Goal: Use online tool/utility: Utilize a website feature to perform a specific function

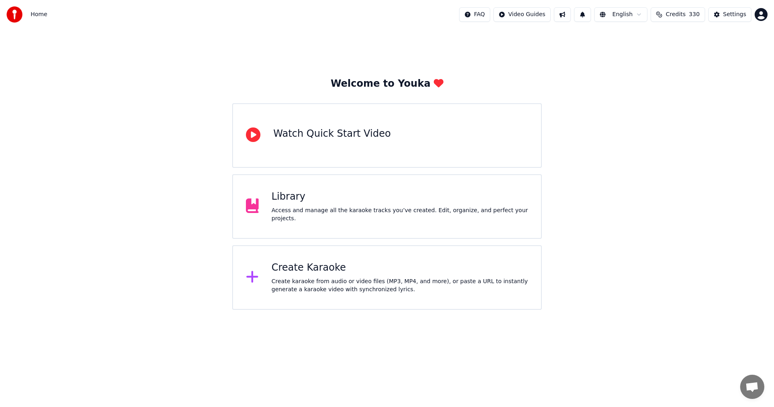
click at [343, 256] on div "Create Karaoke Create karaoke from audio or video files (MP3, MP4, and more), o…" at bounding box center [386, 277] width 309 height 64
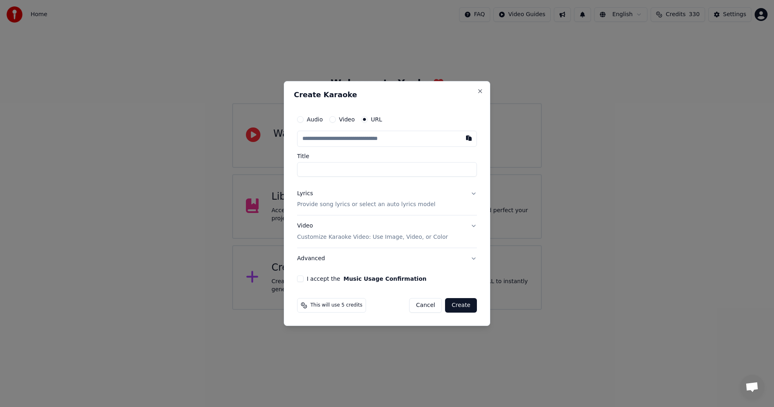
type input "**********"
click at [410, 208] on p "Provide song lyrics or select an auto lyrics model" at bounding box center [366, 205] width 138 height 8
type input "**********"
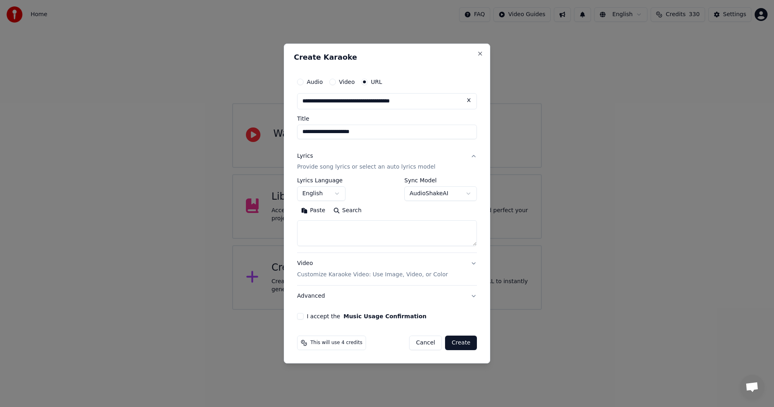
click at [399, 229] on textarea at bounding box center [387, 233] width 180 height 26
paste textarea "**********"
type textarea "**********"
click at [305, 317] on div "I accept the Music Usage Confirmation" at bounding box center [387, 316] width 180 height 6
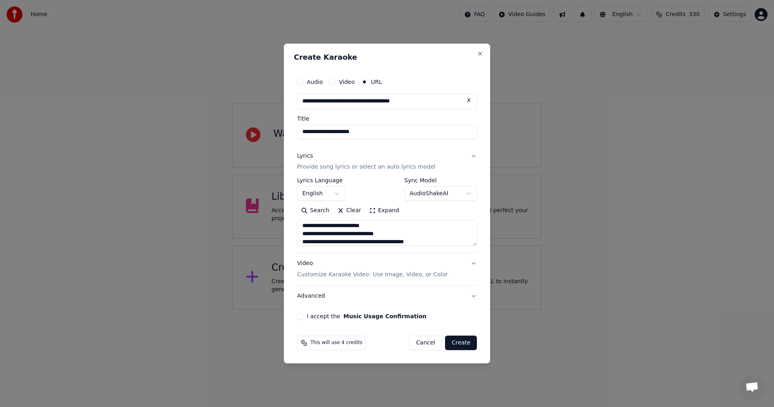
click at [303, 318] on button "I accept the Music Usage Confirmation" at bounding box center [300, 316] width 6 height 6
click at [473, 344] on button "Create" at bounding box center [461, 342] width 32 height 15
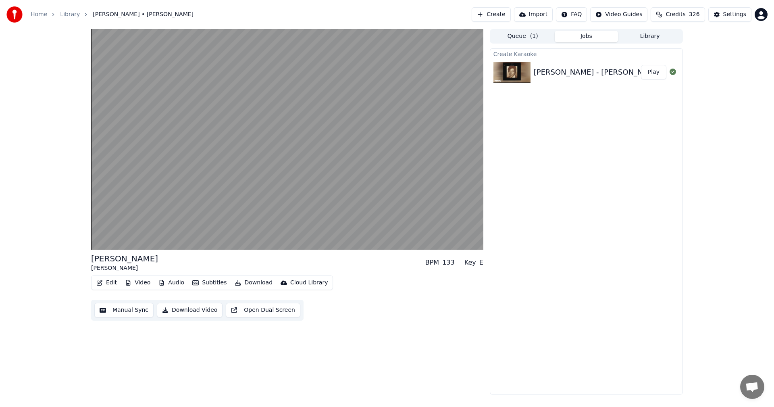
click at [148, 280] on button "Video" at bounding box center [138, 282] width 32 height 11
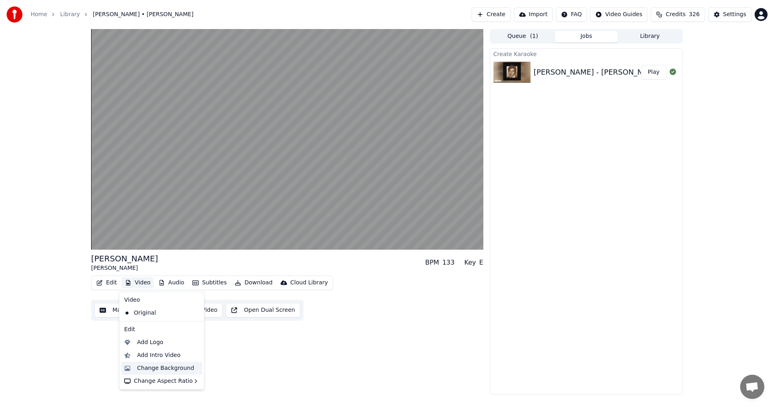
click at [175, 368] on div "Change Background" at bounding box center [165, 368] width 57 height 8
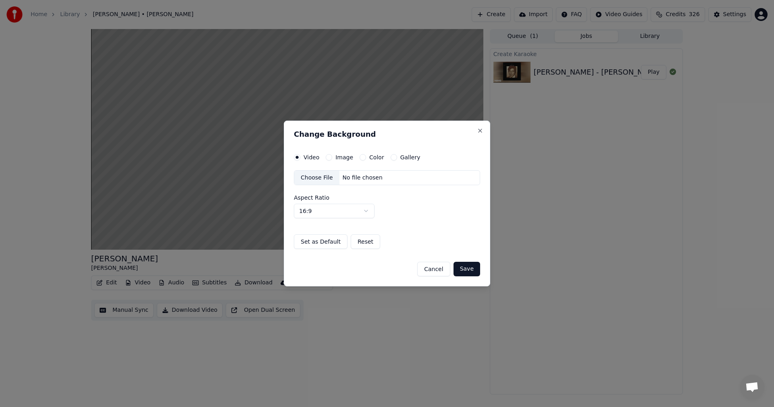
click at [360, 156] on button "Color" at bounding box center [362, 157] width 6 height 6
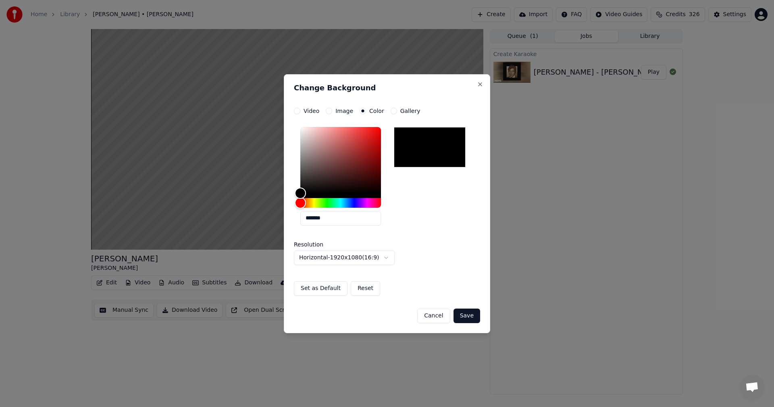
click at [471, 313] on button "Save" at bounding box center [466, 315] width 27 height 15
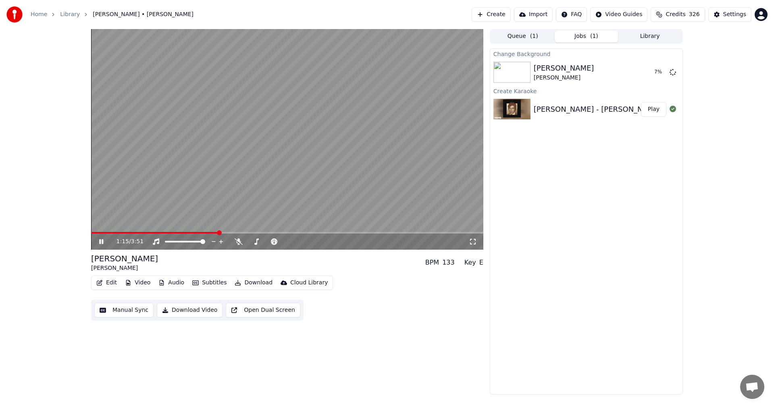
click at [279, 234] on div "1:15 / 3:51" at bounding box center [287, 241] width 392 height 16
click at [271, 233] on span at bounding box center [287, 233] width 392 height 2
click at [100, 242] on icon at bounding box center [101, 241] width 4 height 5
click at [508, 11] on button "Create" at bounding box center [490, 14] width 39 height 15
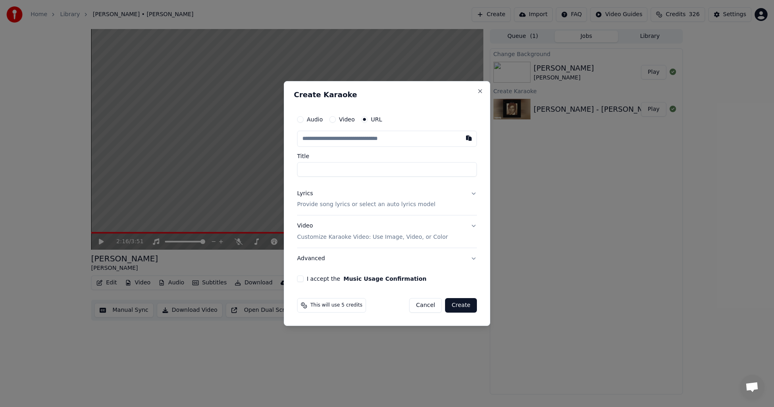
type input "**********"
click at [421, 207] on button "Lyrics Provide song lyrics or select an auto lyrics model" at bounding box center [387, 199] width 180 height 32
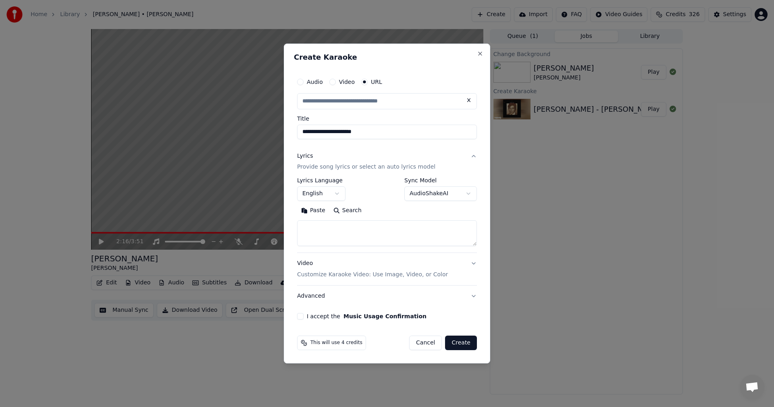
type input "**********"
click at [404, 227] on textarea at bounding box center [387, 233] width 180 height 26
paste textarea "**********"
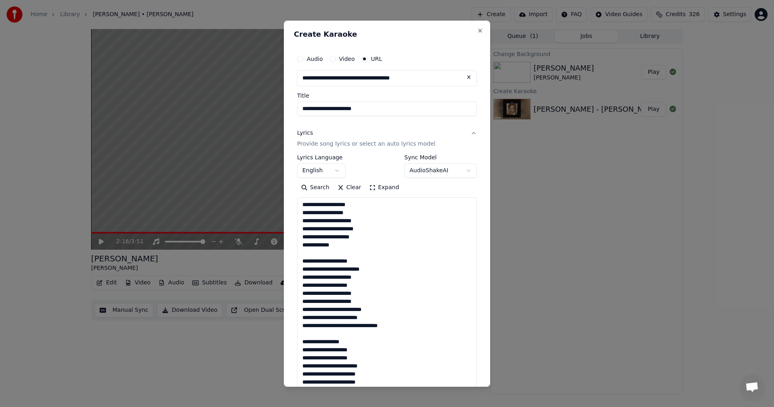
scroll to position [534, 0]
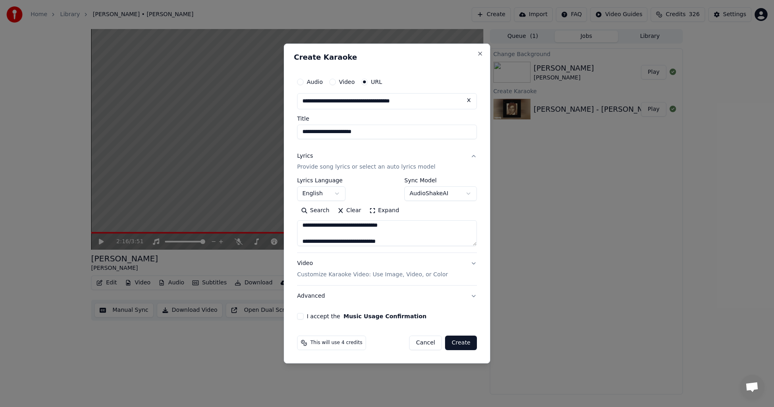
type textarea "**********"
drag, startPoint x: 298, startPoint y: 315, endPoint x: 307, endPoint y: 317, distance: 9.0
click at [298, 315] on button "I accept the Music Usage Confirmation" at bounding box center [300, 316] width 6 height 6
click at [472, 344] on button "Create" at bounding box center [461, 342] width 32 height 15
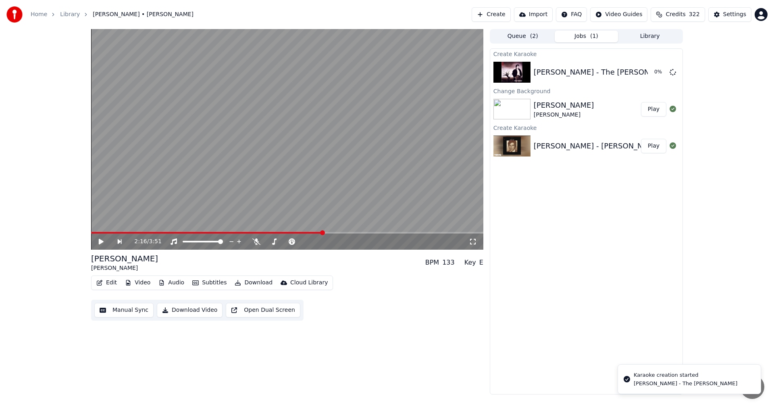
click at [678, 15] on span "Credits" at bounding box center [675, 14] width 20 height 8
click at [687, 107] on button "Refresh" at bounding box center [682, 112] width 42 height 15
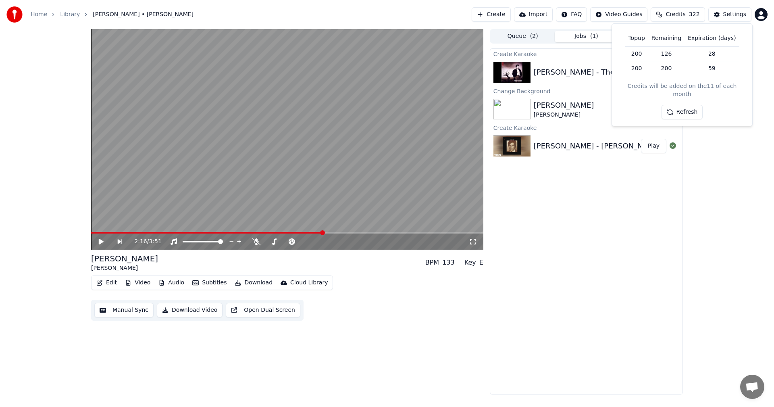
click at [687, 107] on button "Refresh" at bounding box center [682, 112] width 42 height 15
click at [663, 105] on button "Refresh" at bounding box center [682, 112] width 42 height 15
click at [712, 178] on div "2:16 / 3:51 [PERSON_NAME] [PERSON_NAME] BPM 133 Key E Edit Video Audio Subtitle…" at bounding box center [387, 211] width 774 height 365
click at [655, 75] on button "Play" at bounding box center [653, 72] width 25 height 15
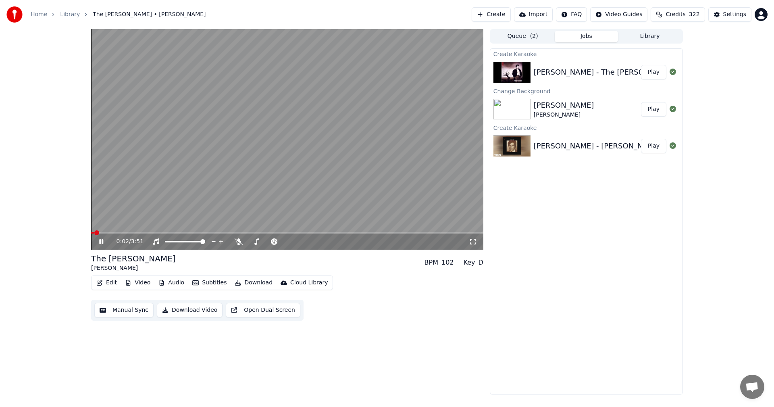
click at [125, 278] on button "Video" at bounding box center [138, 282] width 32 height 11
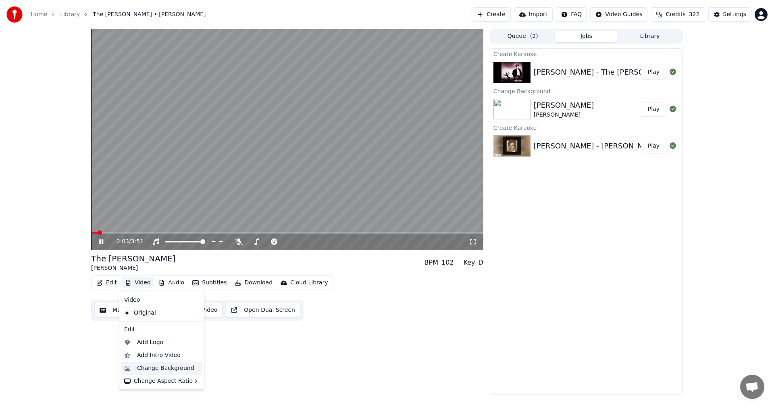
click at [183, 371] on div "Change Background" at bounding box center [165, 368] width 57 height 8
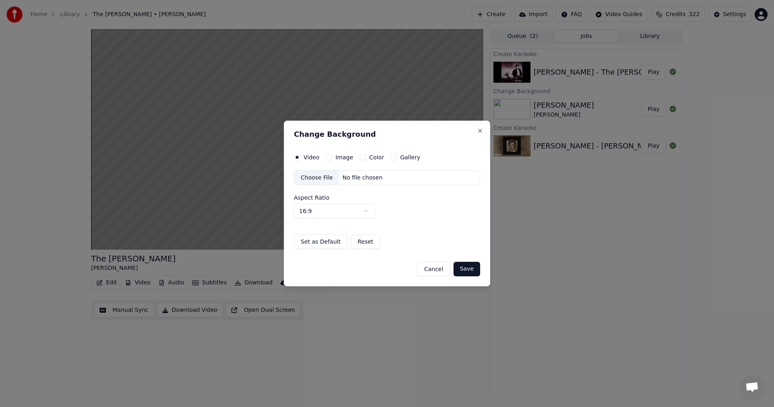
click at [359, 158] on button "Color" at bounding box center [362, 157] width 6 height 6
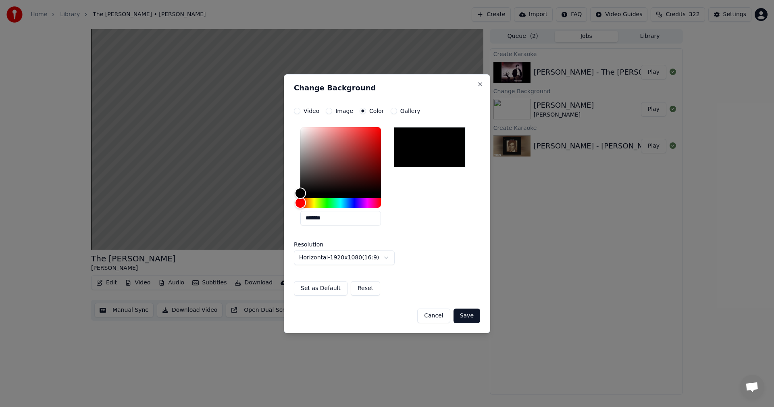
click at [475, 316] on button "Save" at bounding box center [466, 315] width 27 height 15
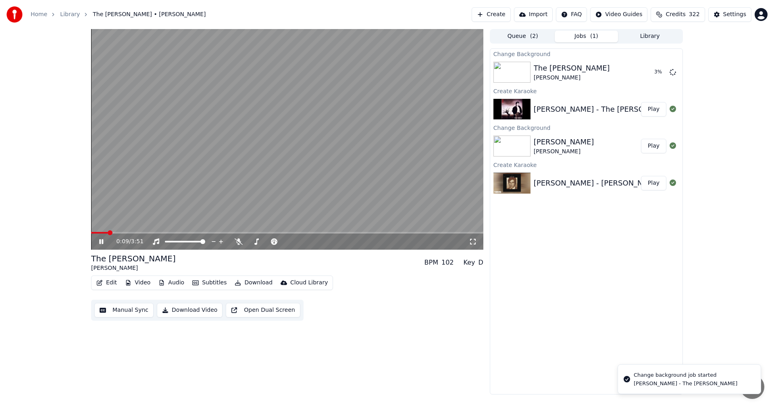
drag, startPoint x: 123, startPoint y: 231, endPoint x: 131, endPoint y: 232, distance: 8.2
click at [123, 231] on video at bounding box center [287, 139] width 392 height 220
click at [102, 242] on icon at bounding box center [101, 242] width 5 height 6
click at [123, 232] on span at bounding box center [287, 233] width 392 height 2
click at [140, 232] on span at bounding box center [287, 233] width 392 height 2
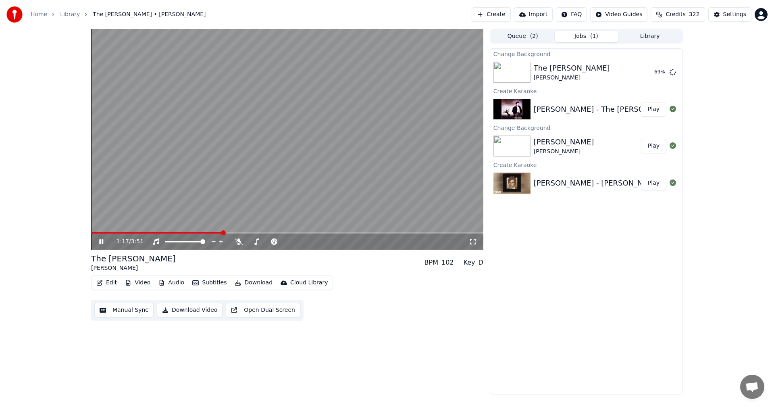
click at [100, 241] on icon at bounding box center [101, 241] width 4 height 5
